Goal: Complete application form: Complete application form

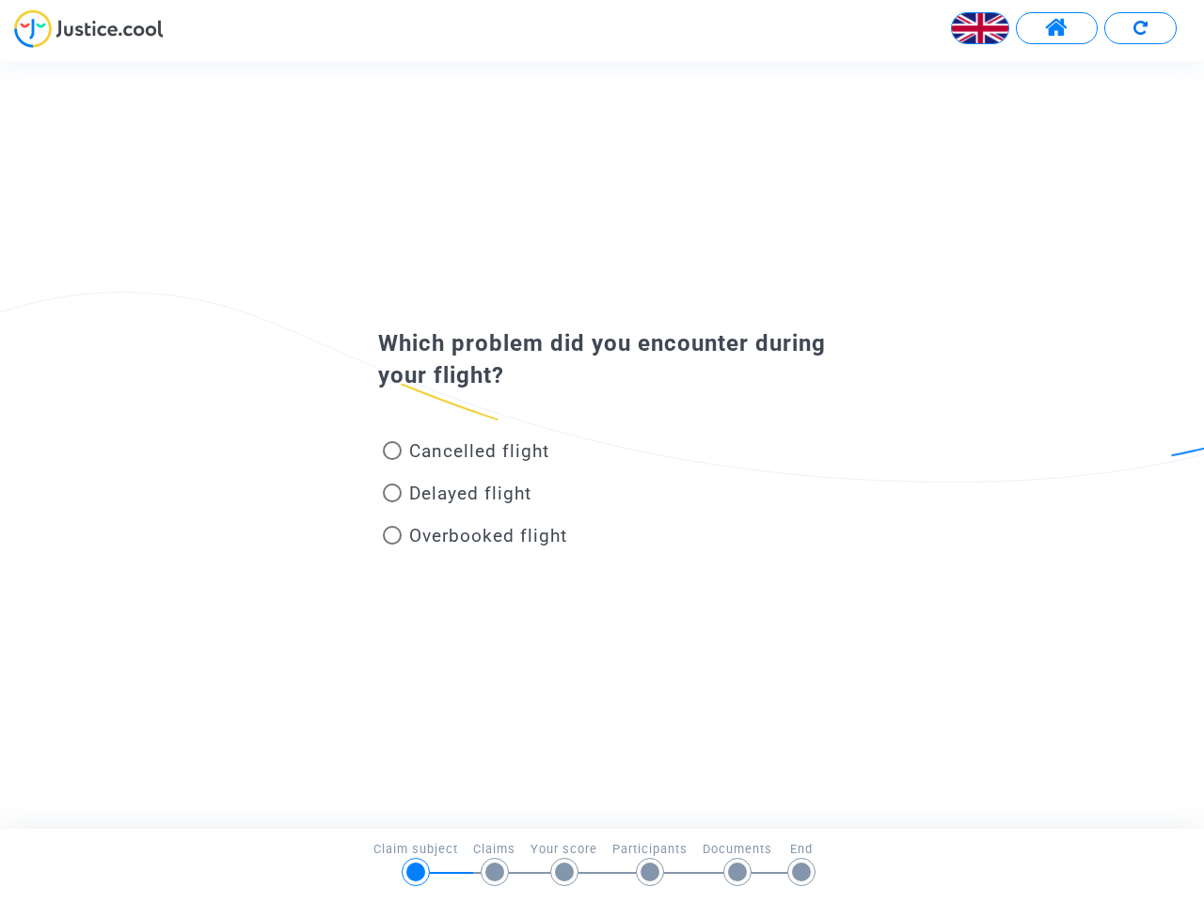
click at [980, 28] on img at bounding box center [980, 28] width 56 height 56
click at [1057, 28] on span at bounding box center [1057, 28] width 24 height 24
click at [1140, 28] on div at bounding box center [602, 35] width 1204 height 52
click at [602, 444] on div "Cancelled flight" at bounding box center [571, 455] width 415 height 42
click at [466, 454] on span "Cancelled flight" at bounding box center [479, 451] width 140 height 22
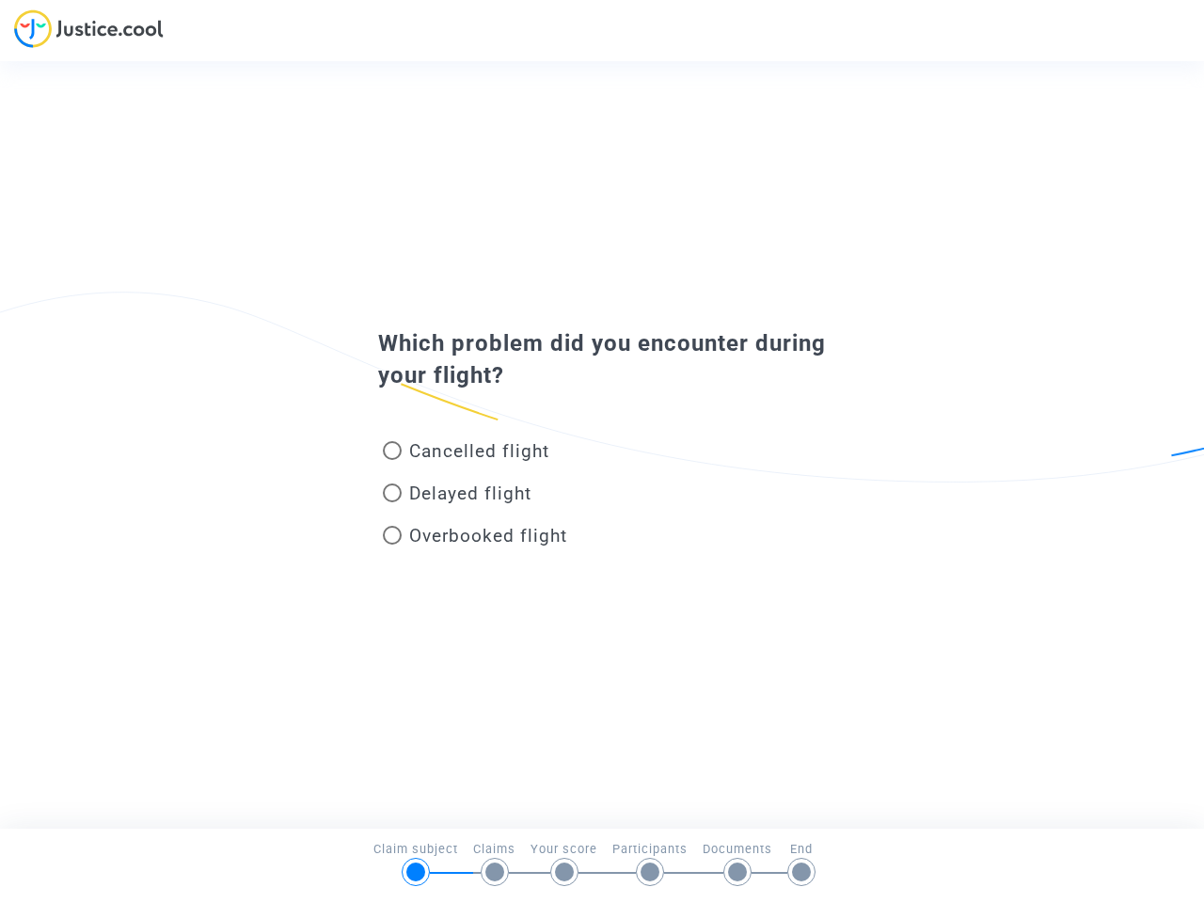
click at [392, 460] on input "Cancelled flight" at bounding box center [391, 460] width 1 height 1
radio input "true"
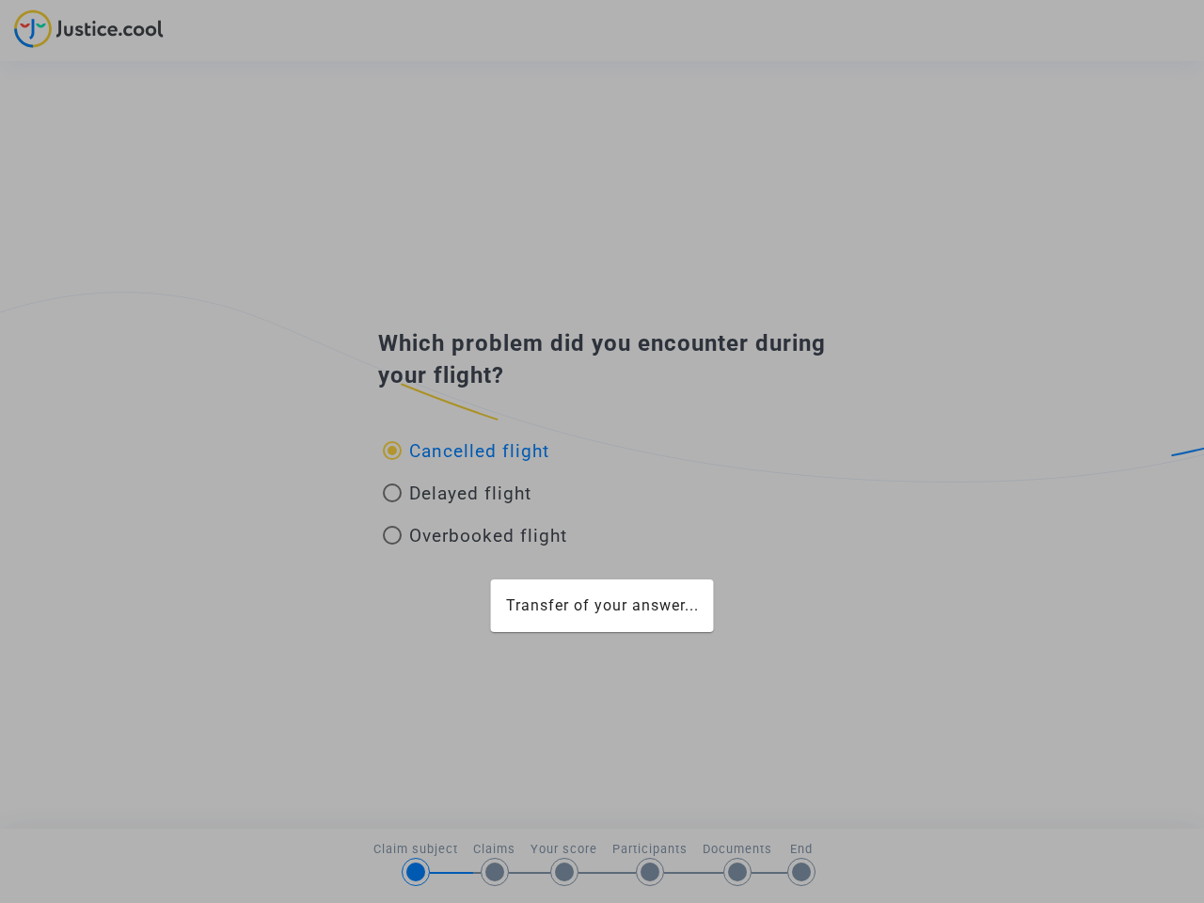
click at [466, 451] on div "Transfer of your answer..." at bounding box center [602, 451] width 1204 height 903
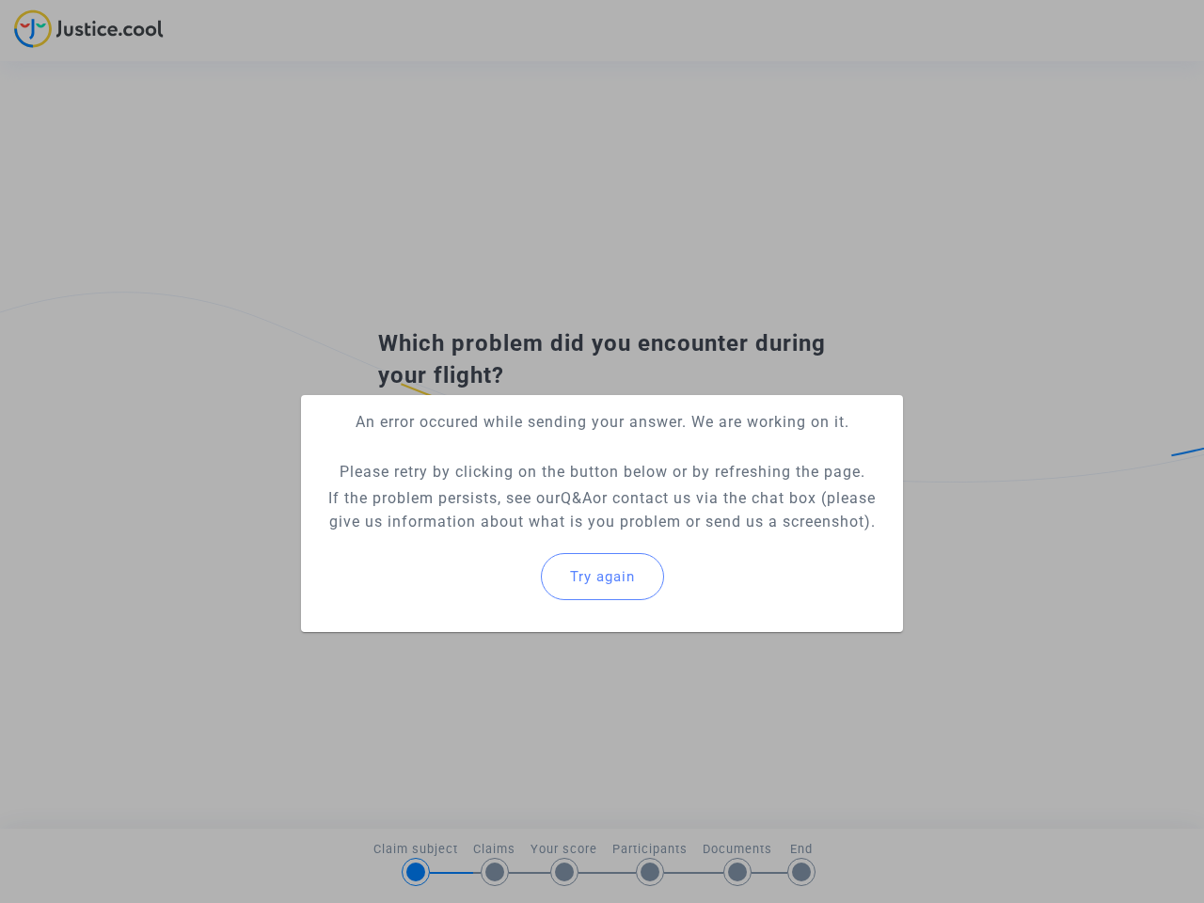
click at [457, 497] on p "If the problem persists, see our Q&A or contact us via the chat box (please giv…" at bounding box center [602, 509] width 572 height 47
click at [457, 493] on p "If the problem persists, see our Q&A or contact us via the chat box (please giv…" at bounding box center [602, 509] width 572 height 47
click at [475, 539] on div "Try again" at bounding box center [602, 576] width 572 height 81
click at [475, 535] on mat-card "An error occured while sending your answer. We are working on it. Please retry …" at bounding box center [602, 513] width 602 height 237
